Goal: Transaction & Acquisition: Purchase product/service

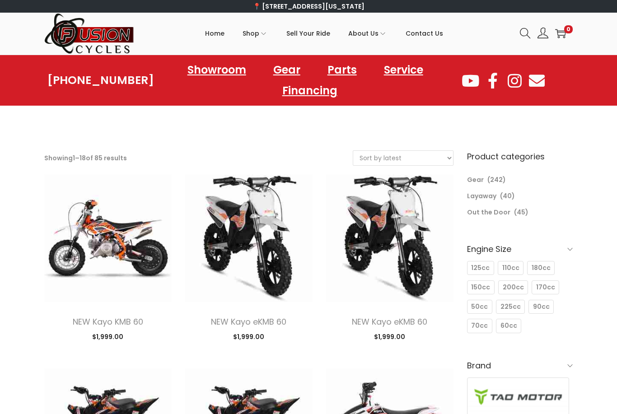
click at [291, 67] on link "Gear" at bounding box center [286, 70] width 45 height 21
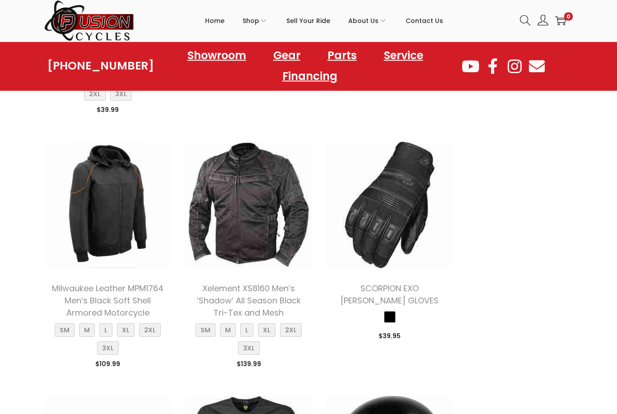
scroll to position [981, 0]
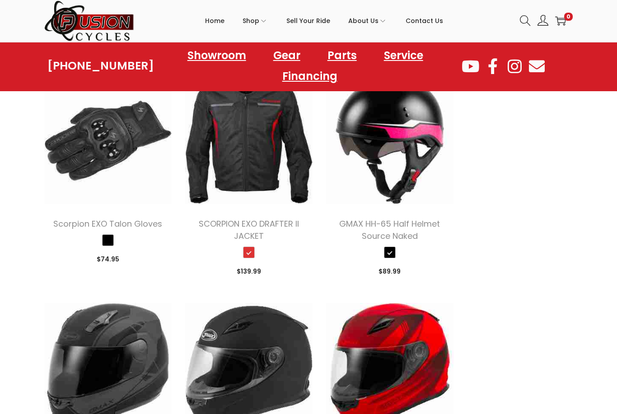
scroll to position [1297, 0]
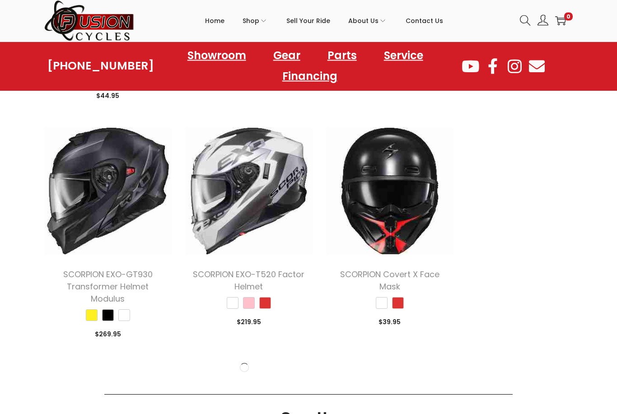
scroll to position [2614, 0]
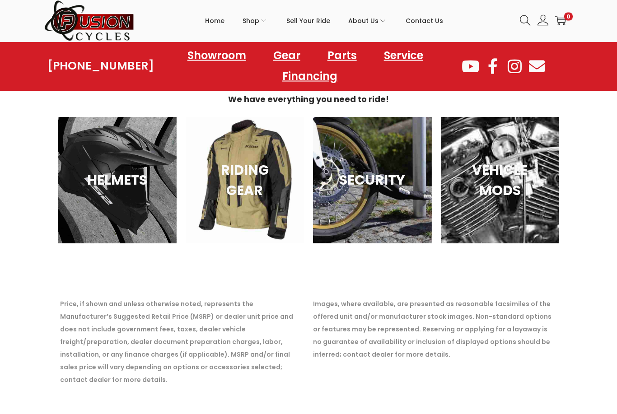
scroll to position [4341, 0]
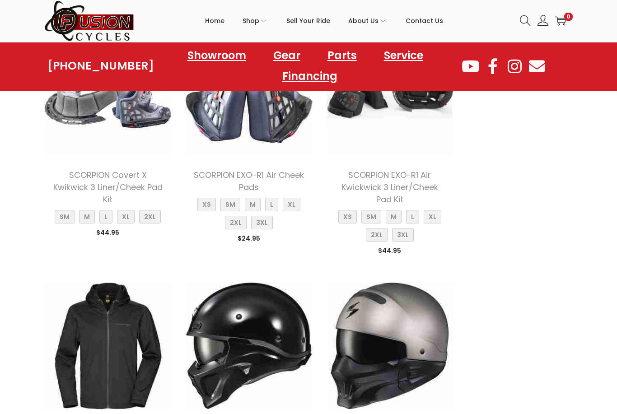
click at [287, 53] on link "Gear" at bounding box center [286, 55] width 45 height 21
click at [338, 62] on link "Parts" at bounding box center [341, 55] width 47 height 21
click at [350, 50] on link "Parts" at bounding box center [341, 55] width 47 height 21
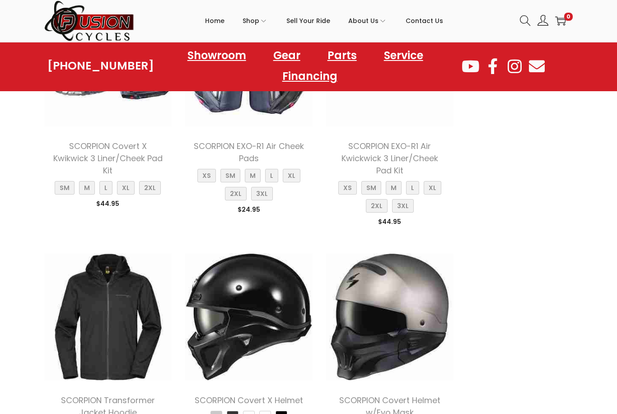
click at [348, 60] on link "Parts" at bounding box center [341, 55] width 47 height 21
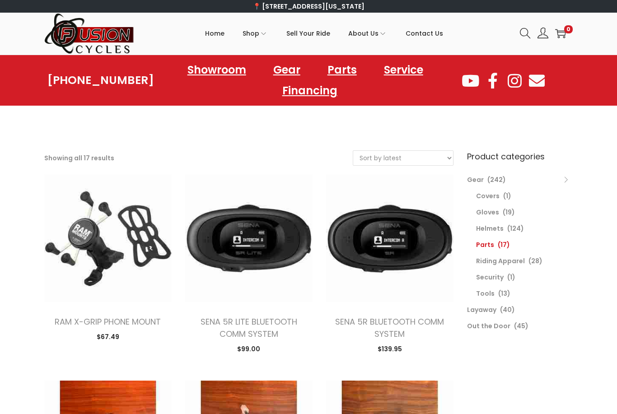
click at [343, 68] on link "Parts" at bounding box center [341, 70] width 47 height 21
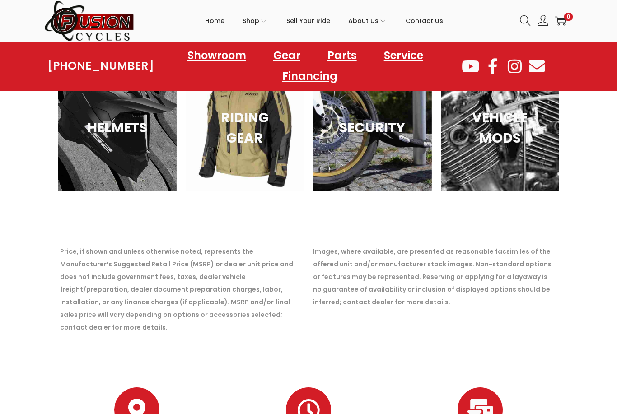
scroll to position [1410, 0]
click at [512, 158] on div "VEHICLE MODS" at bounding box center [499, 127] width 119 height 126
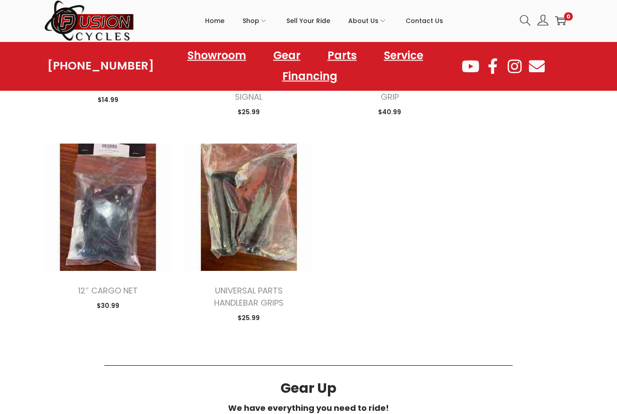
scroll to position [1043, 0]
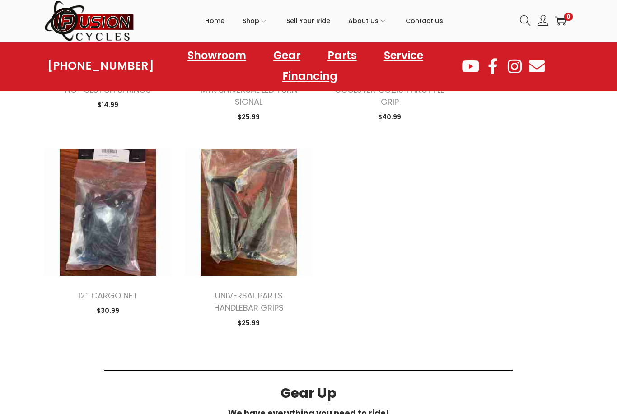
click at [522, 23] on icon at bounding box center [524, 20] width 10 height 10
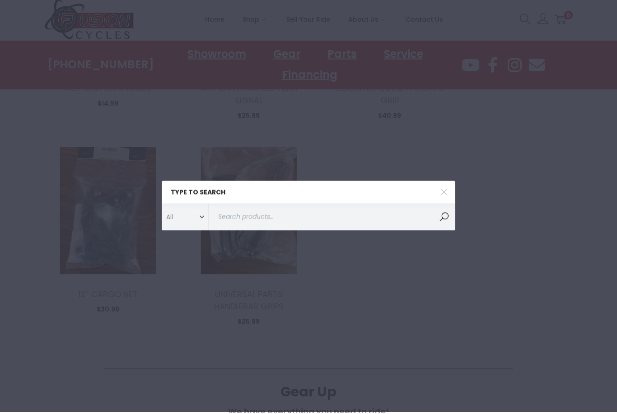
scroll to position [1042, 0]
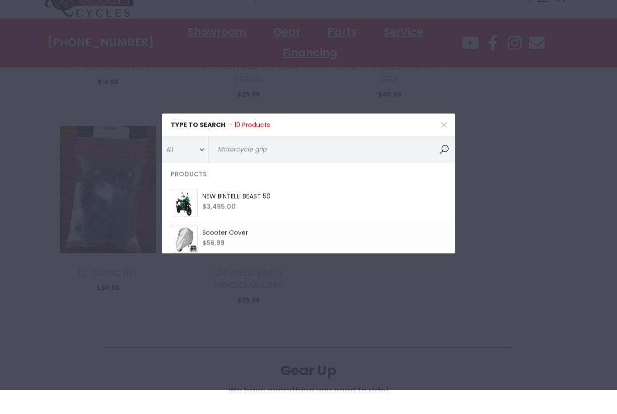
type input "Motorcycle grips"
